Goal: Find specific page/section: Find specific page/section

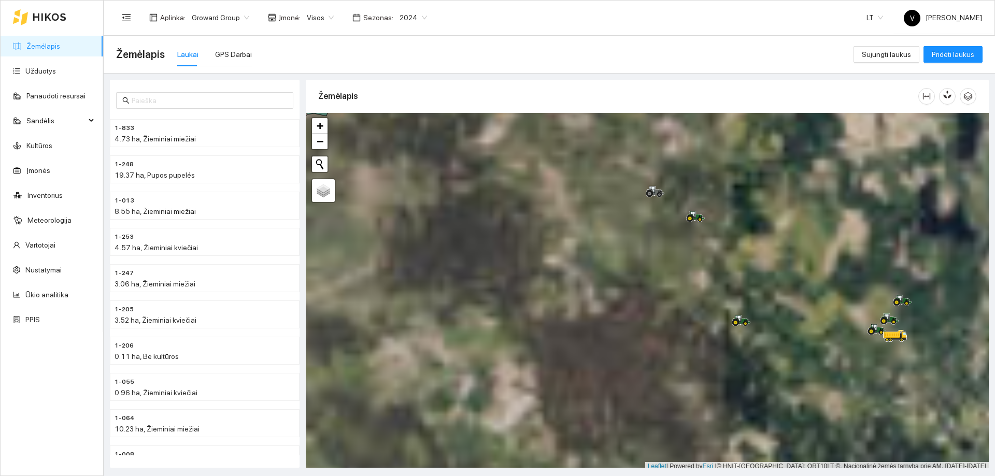
scroll to position [3, 0]
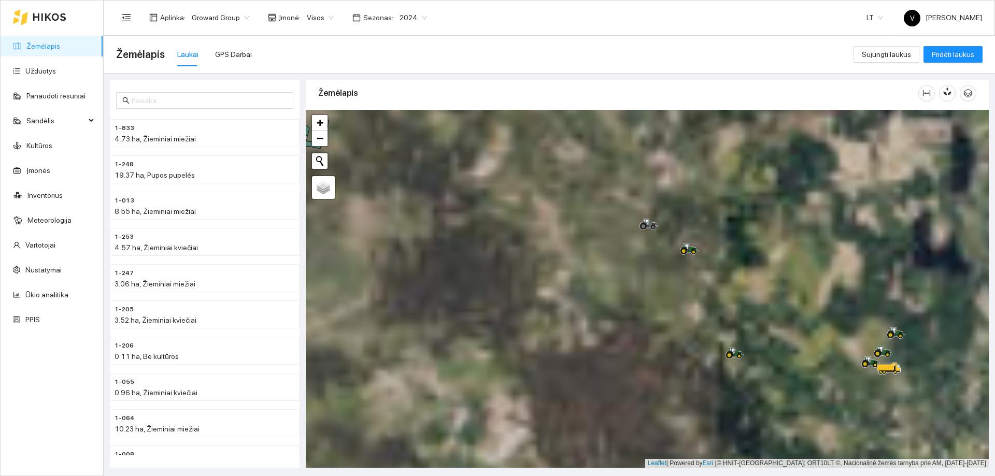
drag, startPoint x: 712, startPoint y: 235, endPoint x: 684, endPoint y: 302, distance: 72.0
click at [684, 302] on div at bounding box center [647, 289] width 683 height 358
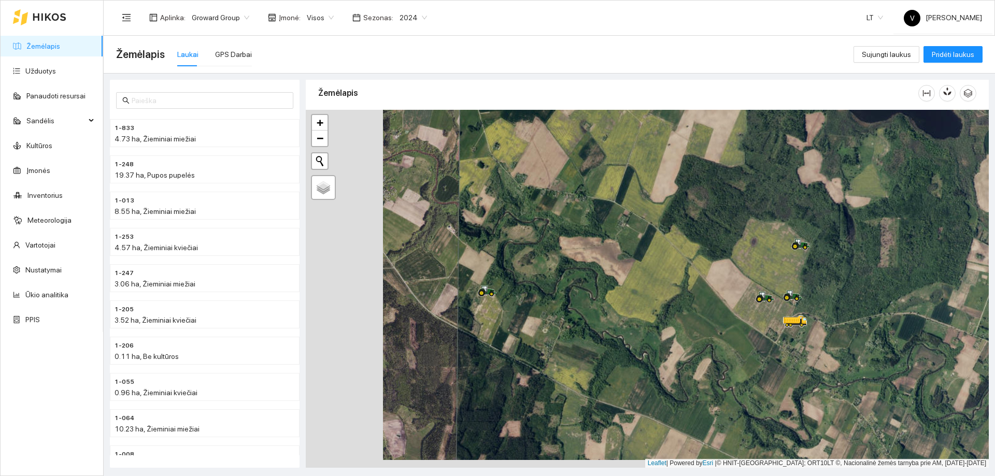
drag, startPoint x: 475, startPoint y: 327, endPoint x: 518, endPoint y: 310, distance: 46.3
click at [518, 311] on div at bounding box center [647, 289] width 683 height 358
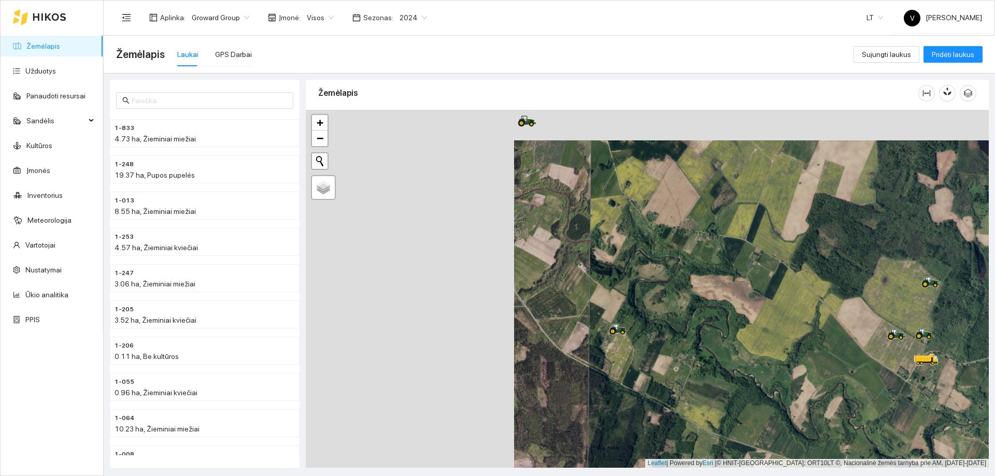
drag, startPoint x: 521, startPoint y: 313, endPoint x: 551, endPoint y: 324, distance: 32.0
click at [550, 327] on div at bounding box center [647, 289] width 683 height 358
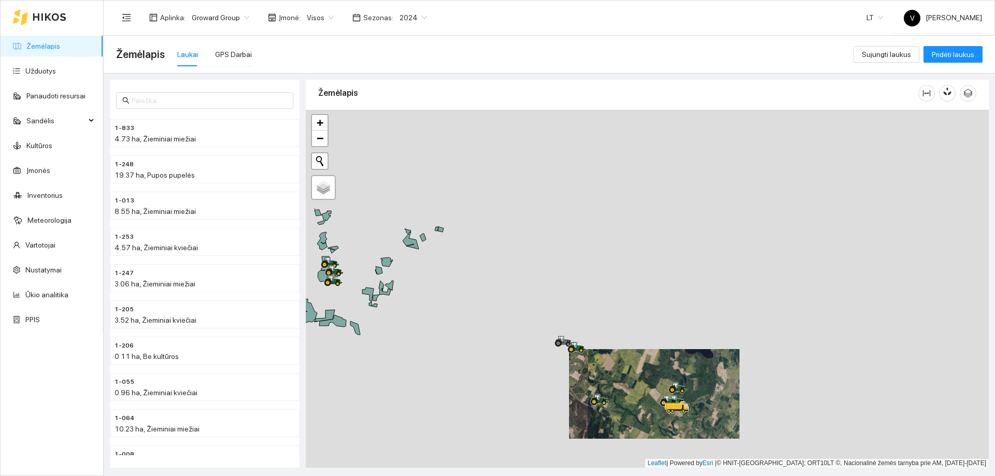
drag, startPoint x: 540, startPoint y: 273, endPoint x: 563, endPoint y: 339, distance: 70.0
click at [569, 346] on icon at bounding box center [574, 349] width 10 height 6
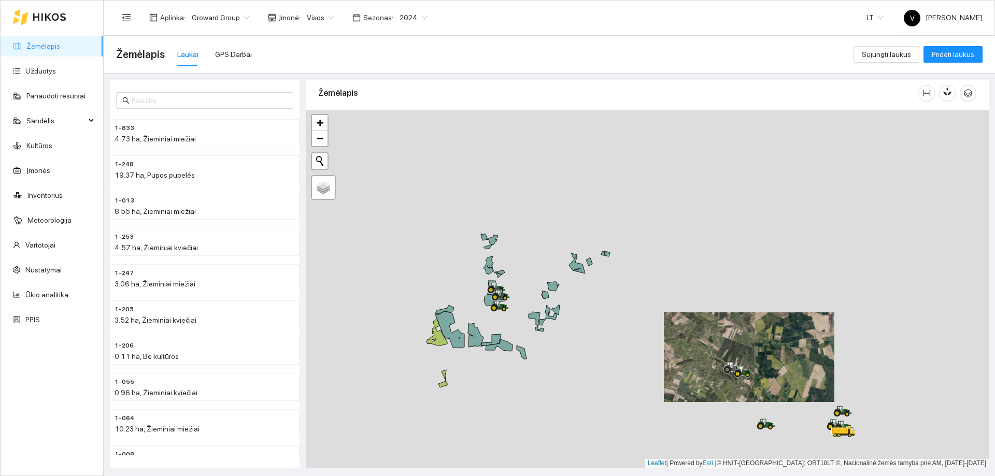
drag, startPoint x: 526, startPoint y: 338, endPoint x: 566, endPoint y: 341, distance: 40.6
click at [569, 343] on div at bounding box center [647, 289] width 683 height 358
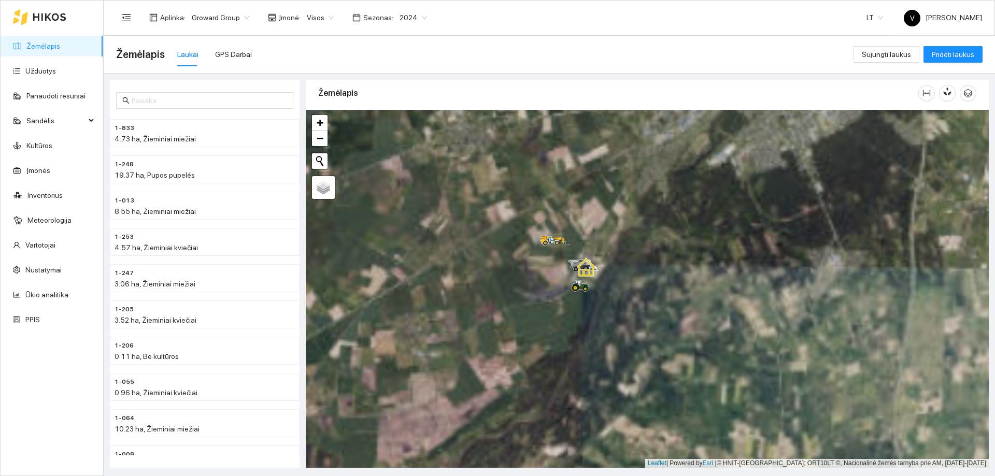
drag, startPoint x: 621, startPoint y: 247, endPoint x: 647, endPoint y: 374, distance: 129.1
click at [647, 374] on div at bounding box center [647, 289] width 683 height 358
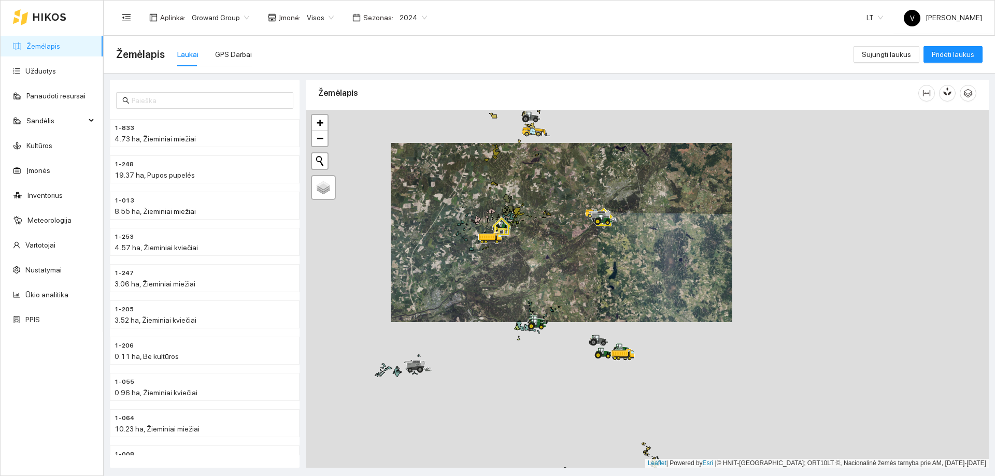
drag, startPoint x: 500, startPoint y: 286, endPoint x: 548, endPoint y: 265, distance: 52.3
click at [548, 265] on div at bounding box center [647, 289] width 683 height 358
